Goal: Submit feedback/report problem: Submit feedback/report problem

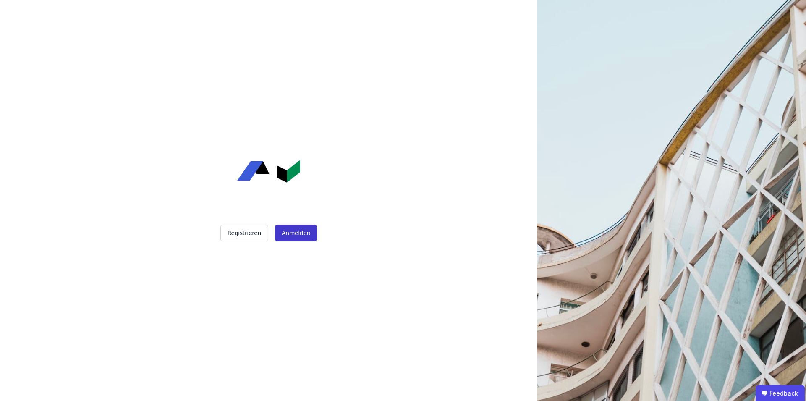
click at [301, 233] on button "Anmelden" at bounding box center [296, 233] width 42 height 17
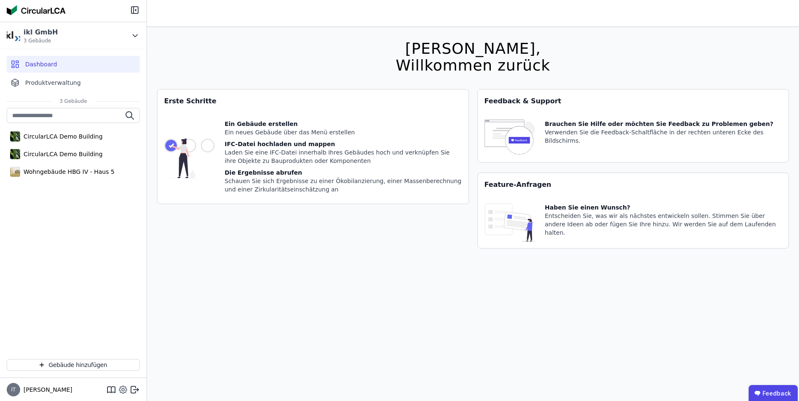
click at [123, 391] on icon at bounding box center [123, 389] width 3 height 3
select select "*"
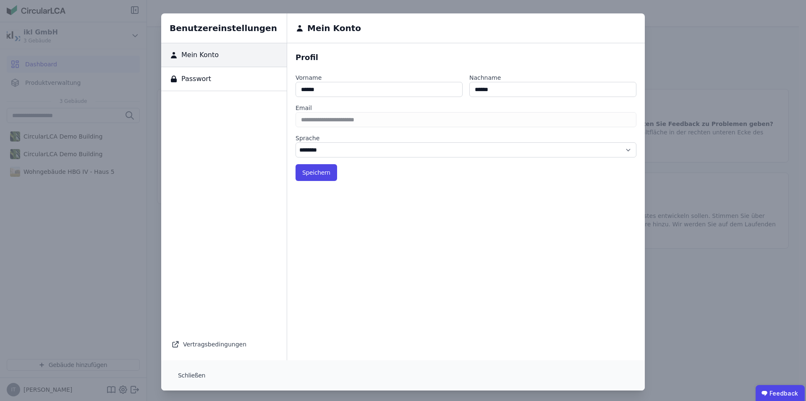
click at [205, 80] on div "Passwort" at bounding box center [224, 79] width 126 height 24
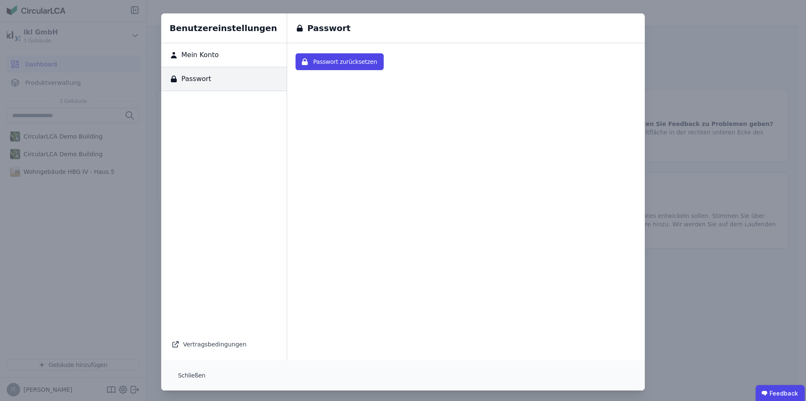
click at [205, 58] on span "Mein Konto" at bounding box center [198, 55] width 41 height 10
select select "*"
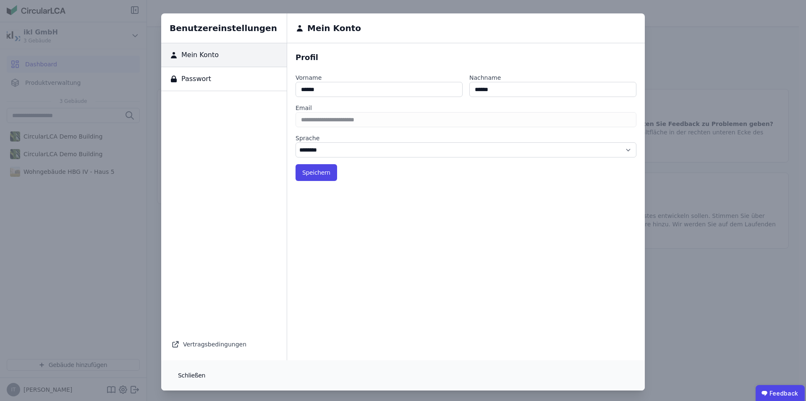
click at [179, 377] on button "Schließen" at bounding box center [191, 375] width 41 height 17
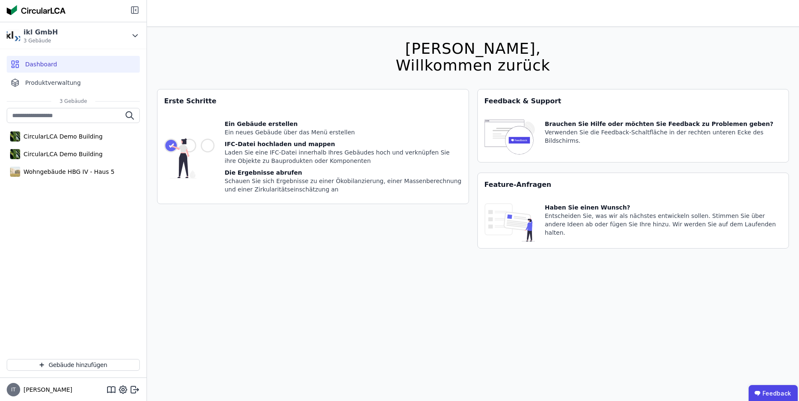
click at [135, 11] on icon at bounding box center [135, 10] width 10 height 10
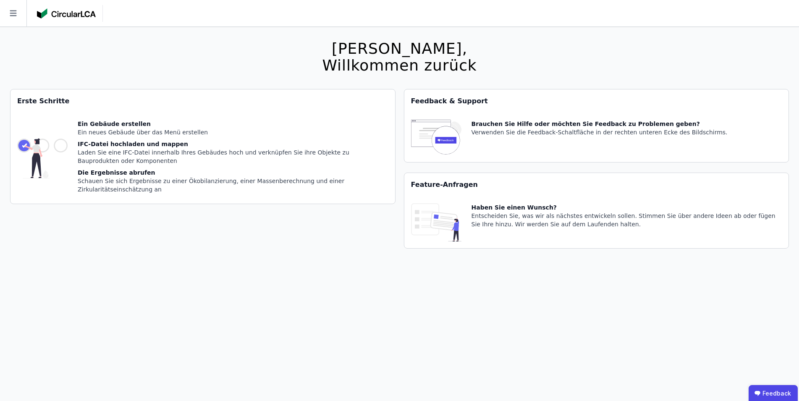
click at [440, 136] on img at bounding box center [436, 138] width 50 height 36
click at [509, 126] on div "Brauchen Sie Hilfe oder möchten Sie Feedback zu Problemen geben?" at bounding box center [600, 124] width 256 height 8
click at [598, 123] on div "Brauchen Sie Hilfe oder möchten Sie Feedback zu Problemen geben?" at bounding box center [600, 124] width 256 height 8
click at [571, 120] on div "Brauchen Sie Hilfe oder möchten Sie Feedback zu Problemen geben?" at bounding box center [600, 124] width 256 height 8
click at [537, 119] on div "Brauchen Sie Hilfe oder möchten Sie Feedback zu Problemen geben? Verwenden Sie …" at bounding box center [596, 137] width 385 height 49
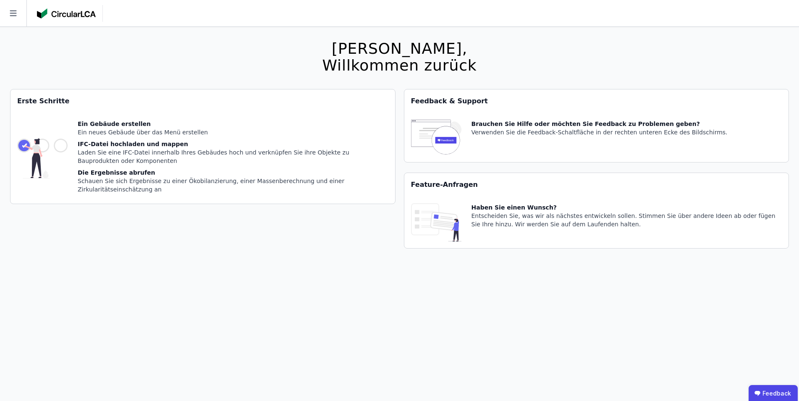
click at [607, 127] on div "Brauchen Sie Hilfe oder möchten Sie Feedback zu Problemen geben?" at bounding box center [600, 124] width 256 height 8
click at [544, 121] on div "Brauchen Sie Hilfe oder möchten Sie Feedback zu Problemen geben?" at bounding box center [600, 124] width 256 height 8
click at [429, 133] on img at bounding box center [436, 138] width 50 height 36
click at [450, 140] on img at bounding box center [436, 138] width 50 height 36
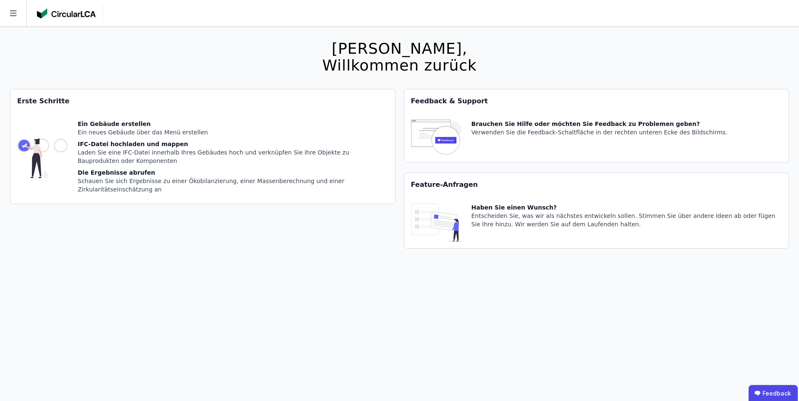
click at [450, 140] on img at bounding box center [436, 138] width 50 height 36
click at [19, 13] on icon at bounding box center [13, 13] width 26 height 26
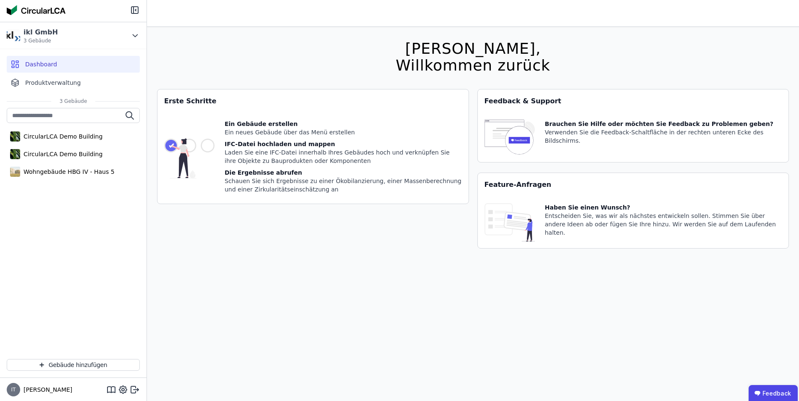
click at [601, 135] on div "Verwenden Sie die Feedback-Schaltfläche in der rechten unteren Ecke des Bildsch…" at bounding box center [663, 136] width 237 height 17
click at [602, 120] on div "Brauchen Sie Hilfe oder möchten Sie Feedback zu Problemen geben?" at bounding box center [663, 124] width 237 height 8
drag, startPoint x: 573, startPoint y: 120, endPoint x: 540, endPoint y: 120, distance: 33.6
click at [571, 120] on div "Brauchen Sie Hilfe oder möchten Sie Feedback zu Problemen geben?" at bounding box center [663, 124] width 237 height 8
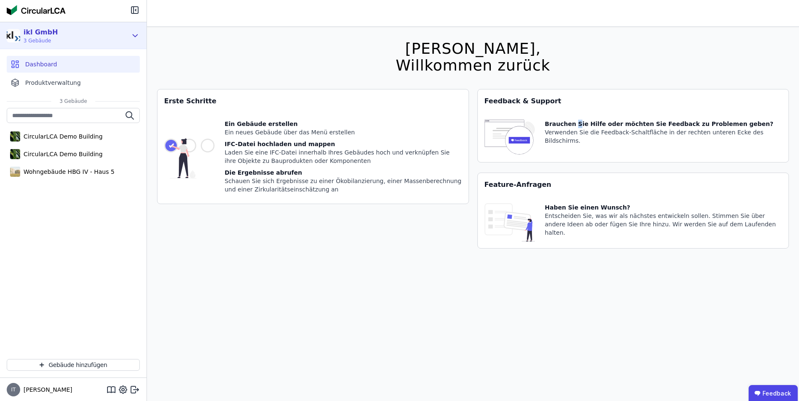
click at [137, 34] on icon at bounding box center [135, 36] width 9 height 10
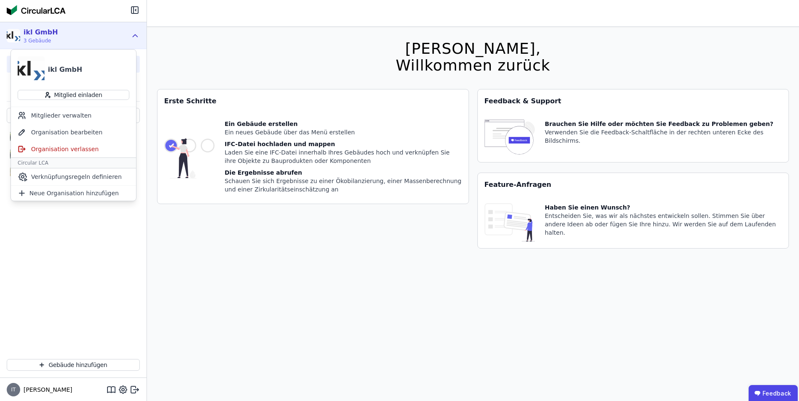
click at [552, 125] on div "Brauchen Sie Hilfe oder möchten Sie Feedback zu Problemen geben?" at bounding box center [663, 124] width 237 height 8
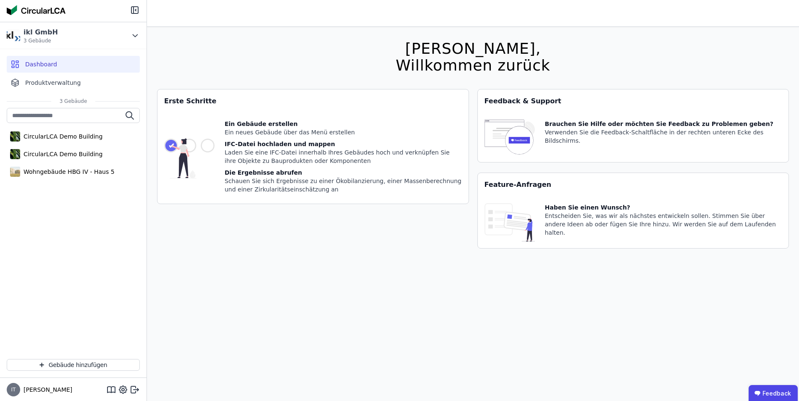
click at [514, 139] on img at bounding box center [510, 138] width 50 height 36
click at [629, 127] on div "Brauchen Sie Hilfe oder möchten Sie Feedback zu Problemen geben?" at bounding box center [663, 124] width 237 height 8
click at [785, 391] on ubdiv "Feedback" at bounding box center [773, 392] width 49 height 17
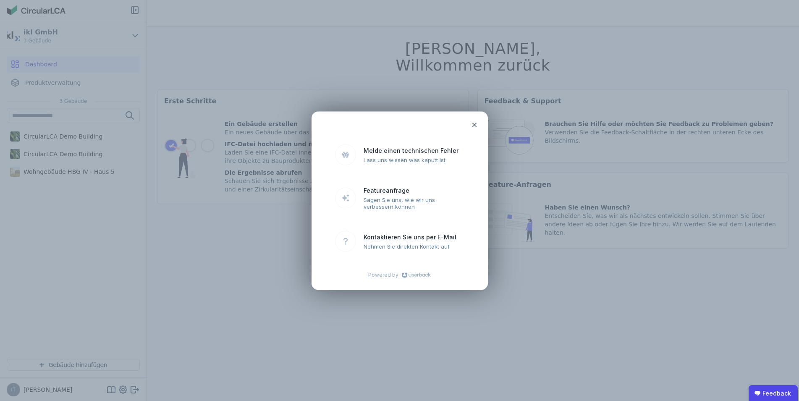
click at [475, 126] on icon at bounding box center [474, 124] width 7 height 7
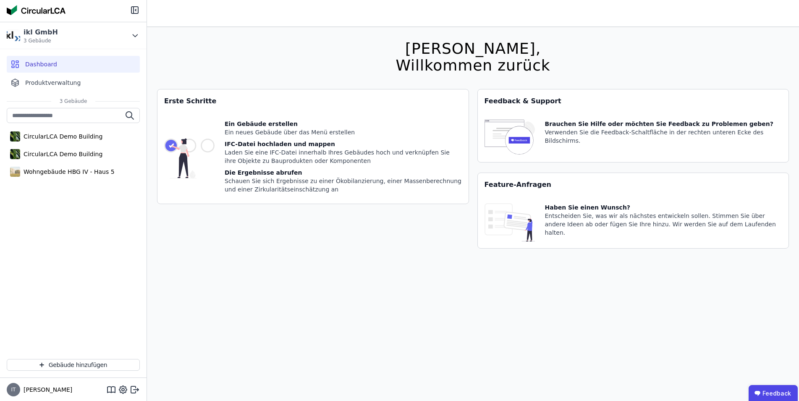
click at [560, 129] on div "Verwenden Sie die Feedback-Schaltfläche in der rechten unteren Ecke des Bildsch…" at bounding box center [663, 136] width 237 height 17
click at [514, 129] on img at bounding box center [510, 138] width 50 height 36
click at [66, 135] on div "CircularLCA Demo Building" at bounding box center [61, 136] width 82 height 8
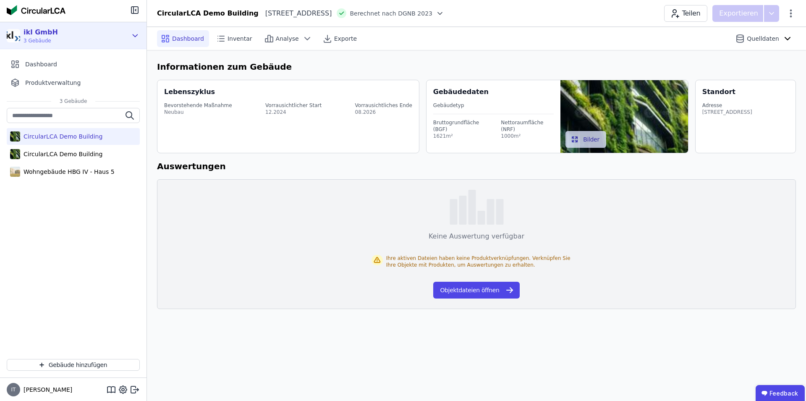
click at [49, 34] on div "ikl GmbH" at bounding box center [41, 32] width 34 height 10
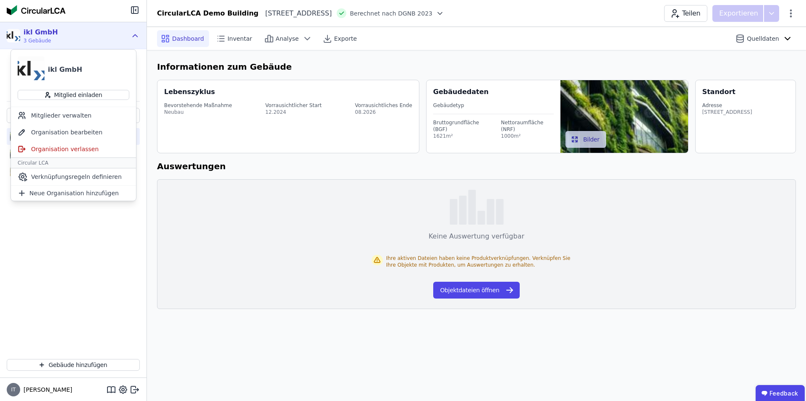
click at [49, 32] on div "ikl GmbH" at bounding box center [41, 32] width 34 height 10
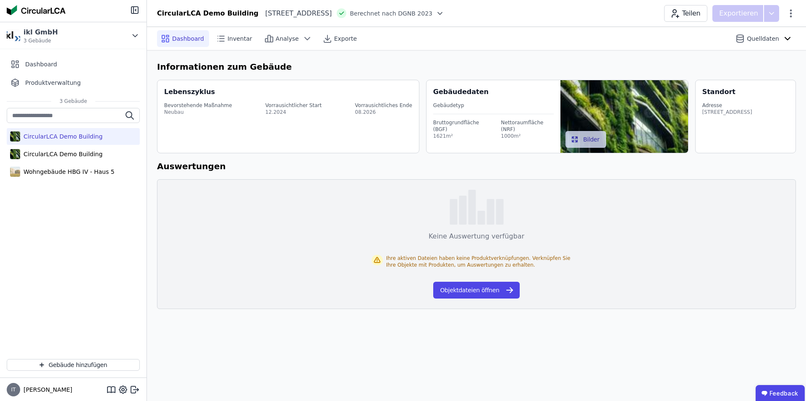
click at [59, 6] on img at bounding box center [36, 10] width 59 height 10
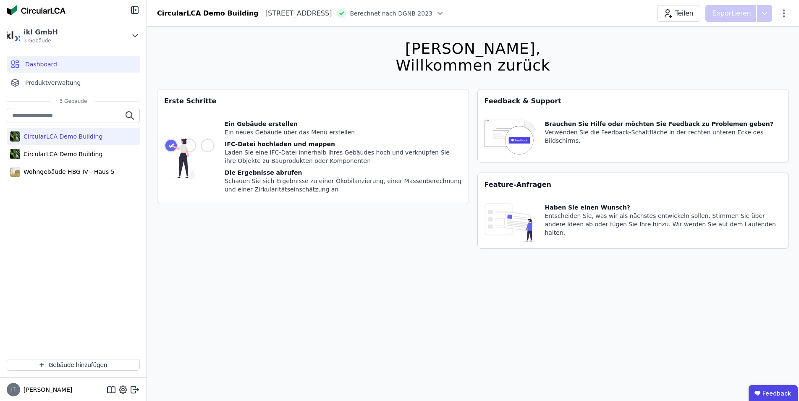
click at [572, 126] on div "Brauchen Sie Hilfe oder möchten Sie Feedback zu Problemen geben?" at bounding box center [663, 124] width 237 height 8
drag, startPoint x: 492, startPoint y: 100, endPoint x: 553, endPoint y: 102, distance: 60.9
click at [553, 102] on div "Feedback & Support" at bounding box center [633, 101] width 311 height 24
drag, startPoint x: 656, startPoint y: 125, endPoint x: 701, endPoint y: 126, distance: 44.9
click at [662, 125] on div "Brauchen Sie Hilfe oder möchten Sie Feedback zu Problemen geben?" at bounding box center [663, 124] width 237 height 8
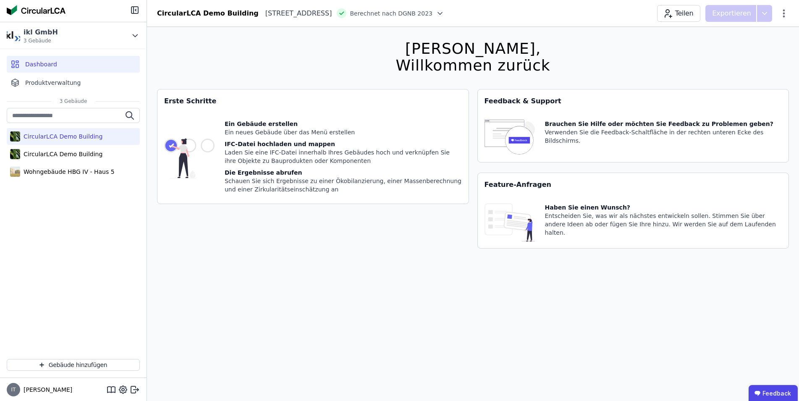
click at [720, 125] on div "Brauchen Sie Hilfe oder möchten Sie Feedback zu Problemen geben?" at bounding box center [663, 124] width 237 height 8
drag, startPoint x: 552, startPoint y: 133, endPoint x: 628, endPoint y: 191, distance: 96.2
click at [668, 134] on div "Verwenden Sie die Feedback-Schaltfläche in der rechten unteren Ecke des Bildsch…" at bounding box center [663, 136] width 237 height 17
click at [632, 138] on div "Brauchen Sie Hilfe oder möchten Sie Feedback zu Problemen geben? Verwenden Sie …" at bounding box center [663, 138] width 237 height 36
click at [669, 125] on div "Brauchen Sie Hilfe oder möchten Sie Feedback zu Problemen geben?" at bounding box center [663, 124] width 237 height 8
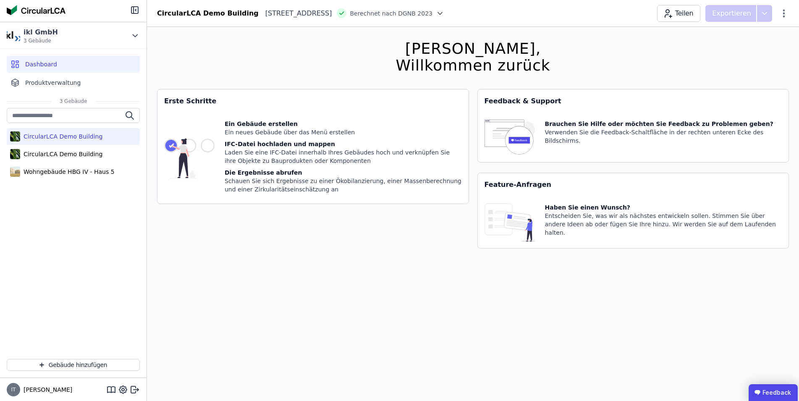
click at [767, 393] on ubdiv "Feedback" at bounding box center [773, 392] width 49 height 17
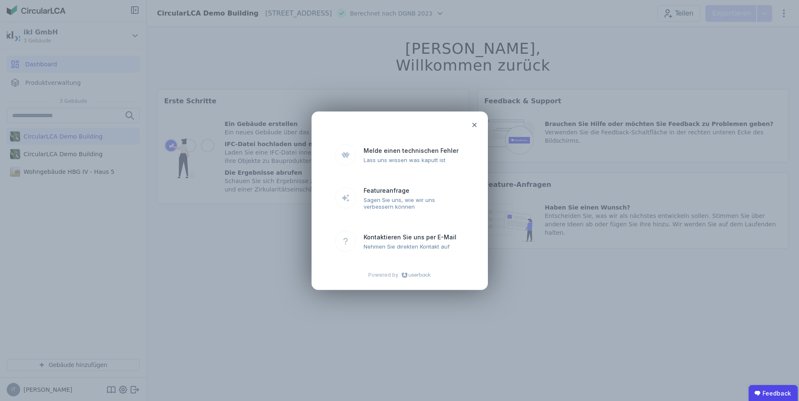
click at [476, 125] on icon at bounding box center [474, 124] width 7 height 7
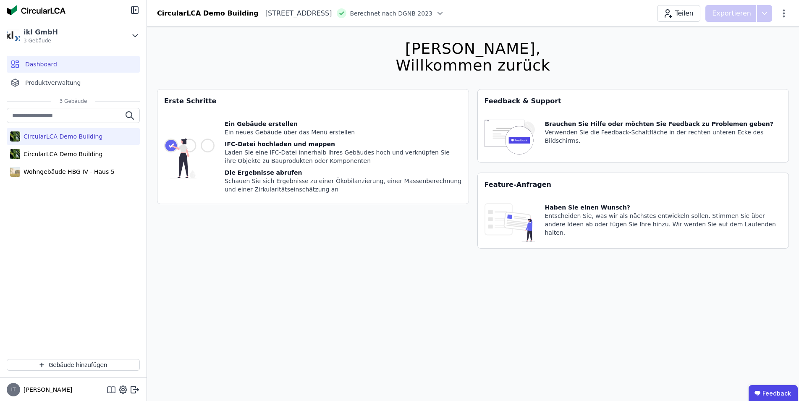
click at [111, 391] on icon at bounding box center [111, 389] width 0 height 5
drag, startPoint x: 71, startPoint y: 11, endPoint x: 28, endPoint y: 10, distance: 42.8
click at [28, 10] on div at bounding box center [73, 11] width 147 height 22
